Goal: Find contact information

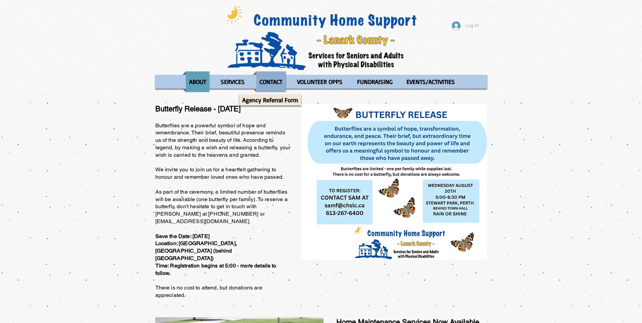
click at [262, 80] on p "CONTACT" at bounding box center [271, 81] width 29 height 21
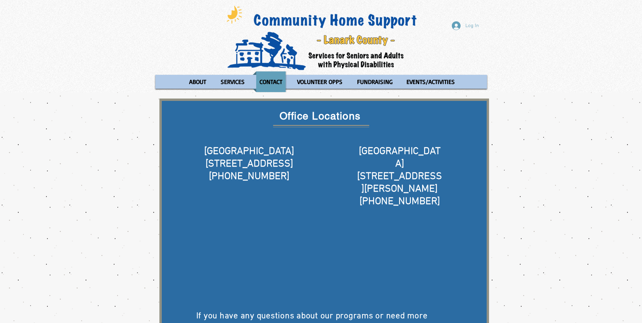
click at [188, 14] on div "Log In ABOUT OUR STORIES Diner's Club Stories MOW Stories Lois's Journey Ryan's…" at bounding box center [321, 46] width 642 height 92
